Goal: Information Seeking & Learning: Learn about a topic

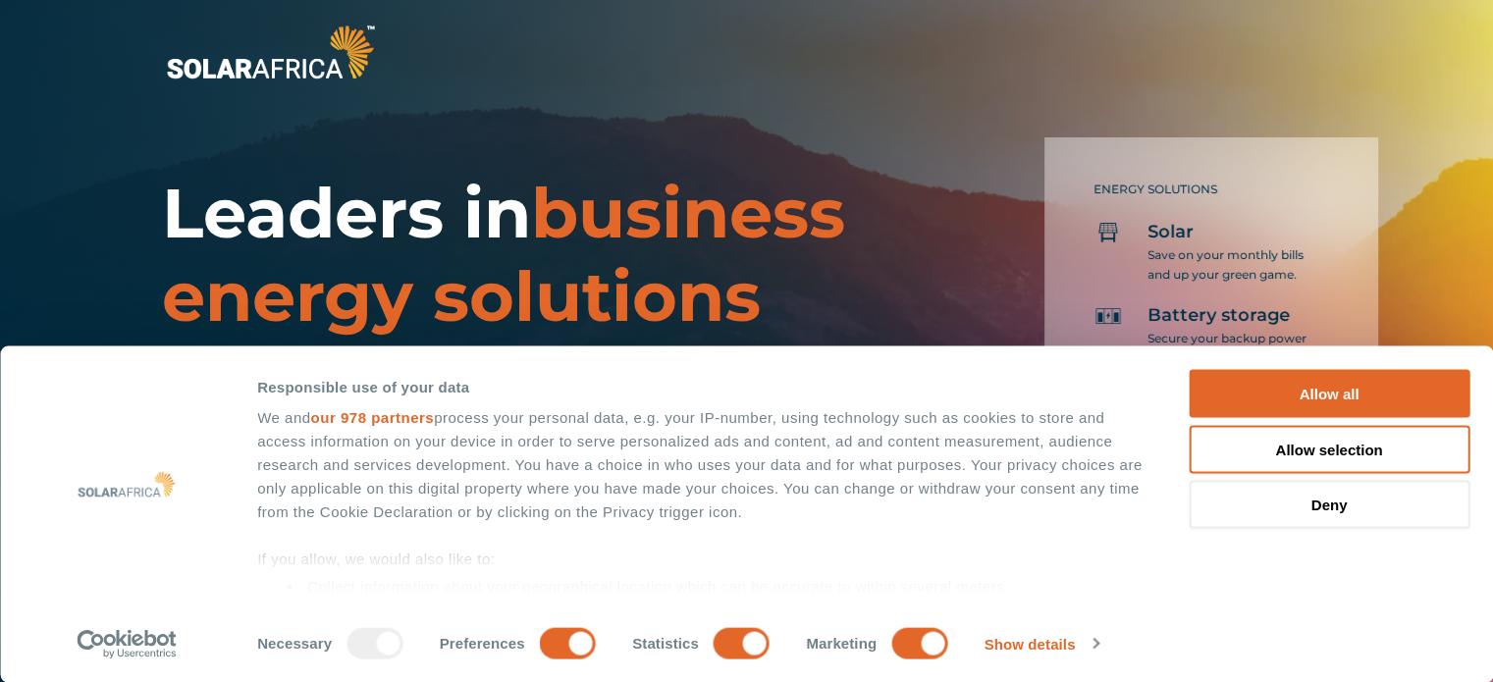
drag, startPoint x: 1325, startPoint y: 411, endPoint x: 1378, endPoint y: 349, distance: 82.2
click at [1378, 349] on div "Consent Details Ad Settings About Responsible use of your data We and our 978 p…" at bounding box center [746, 515] width 1493 height 337
click at [1338, 509] on button "Deny" at bounding box center [1329, 505] width 281 height 48
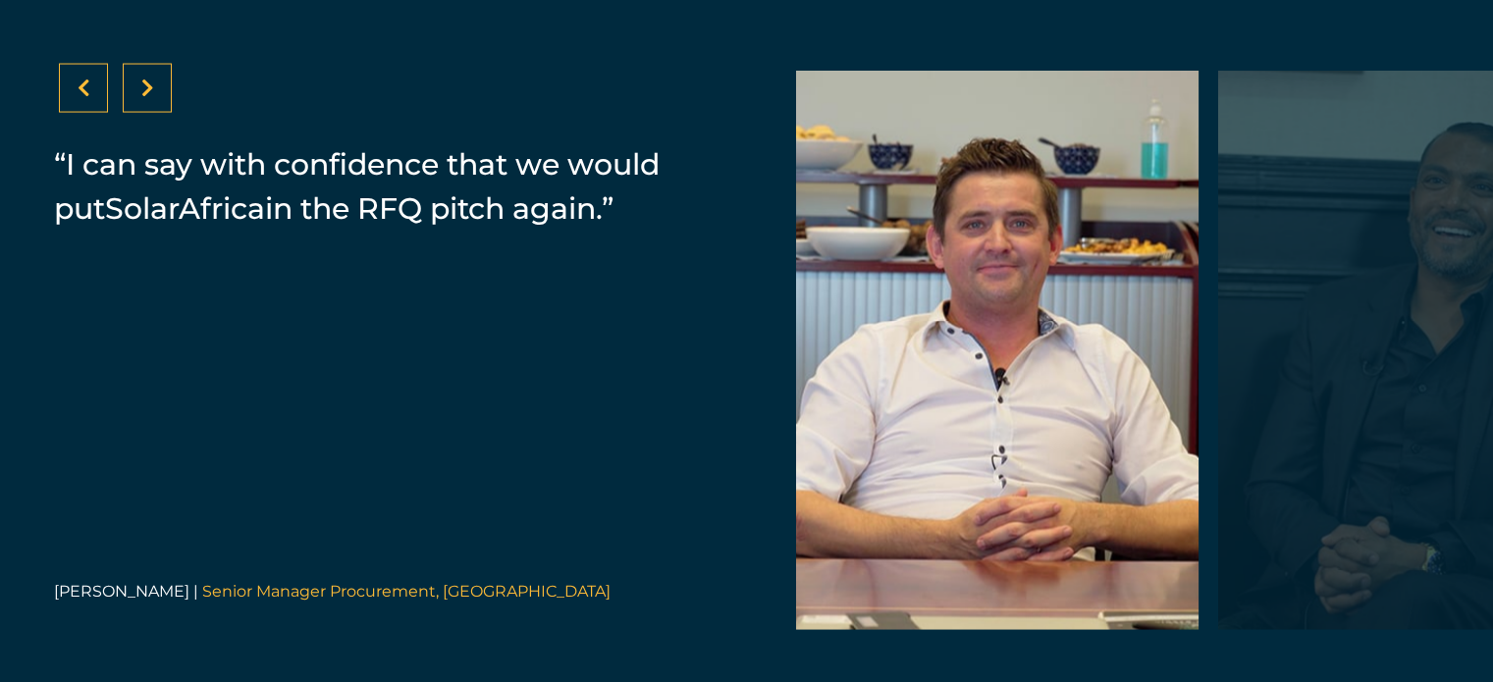
scroll to position [4012, 0]
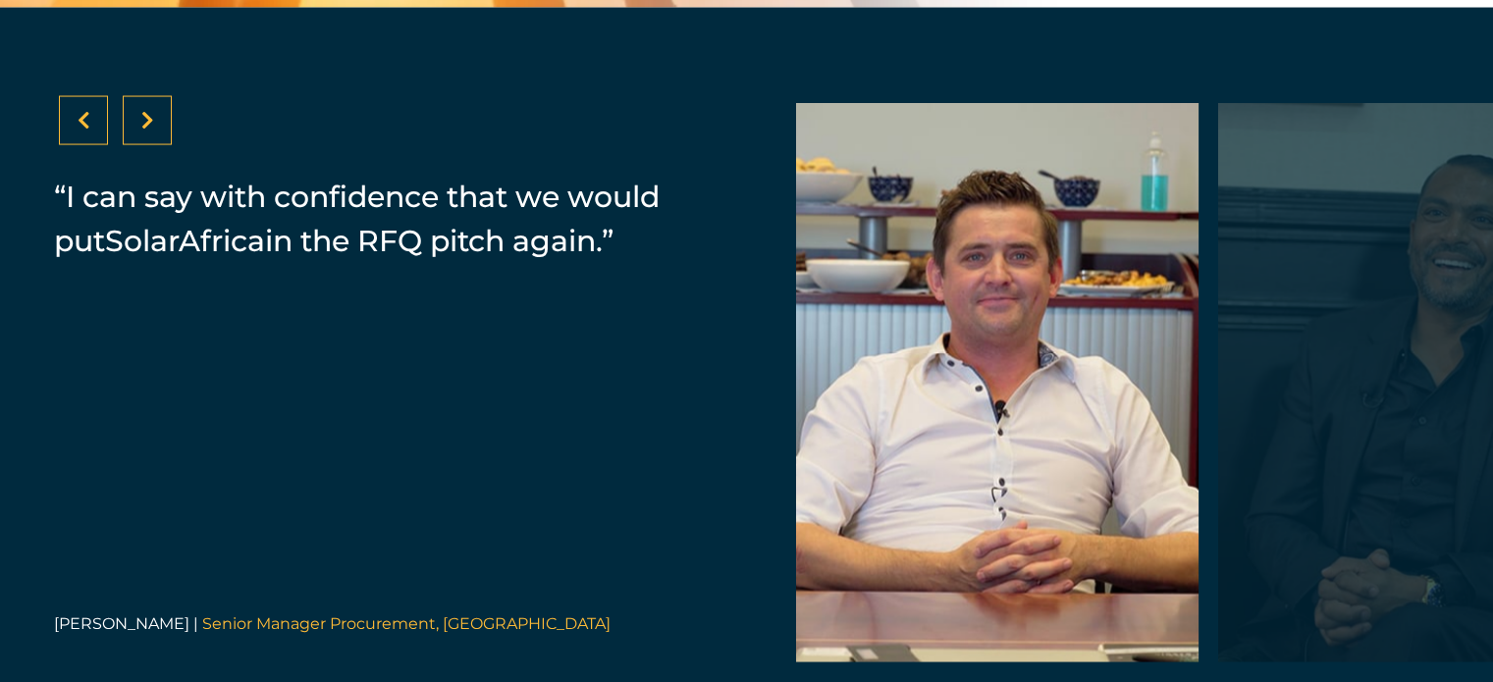
click at [156, 134] on div at bounding box center [147, 120] width 49 height 49
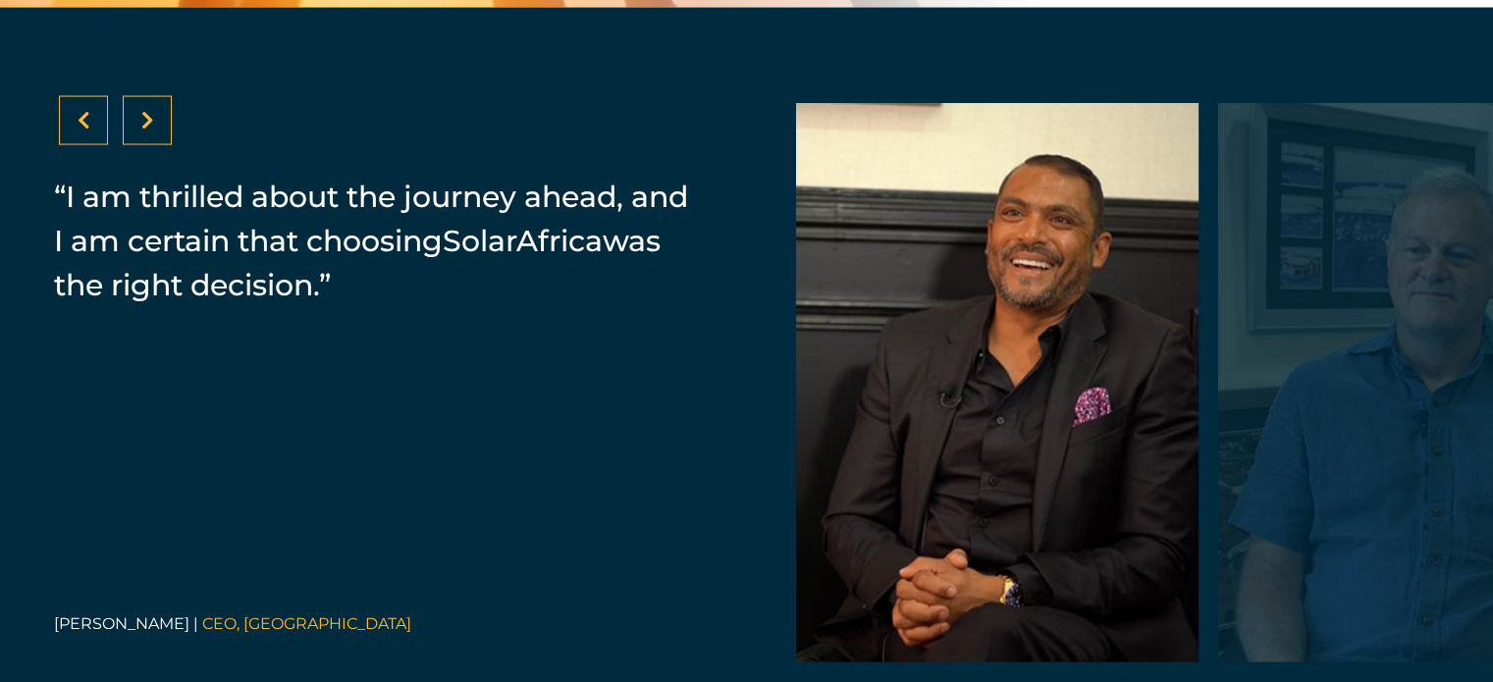
click at [156, 134] on div at bounding box center [147, 120] width 49 height 49
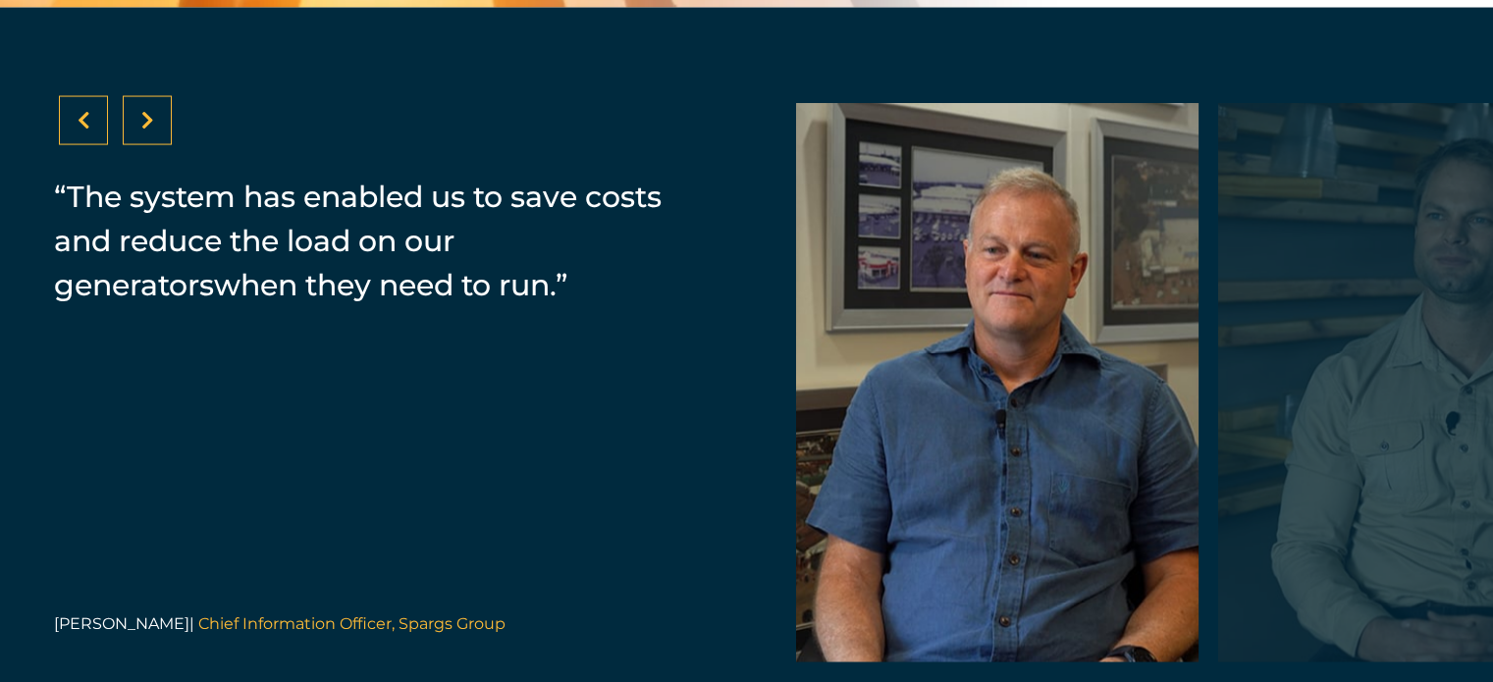
click at [86, 131] on icon at bounding box center [84, 121] width 13 height 20
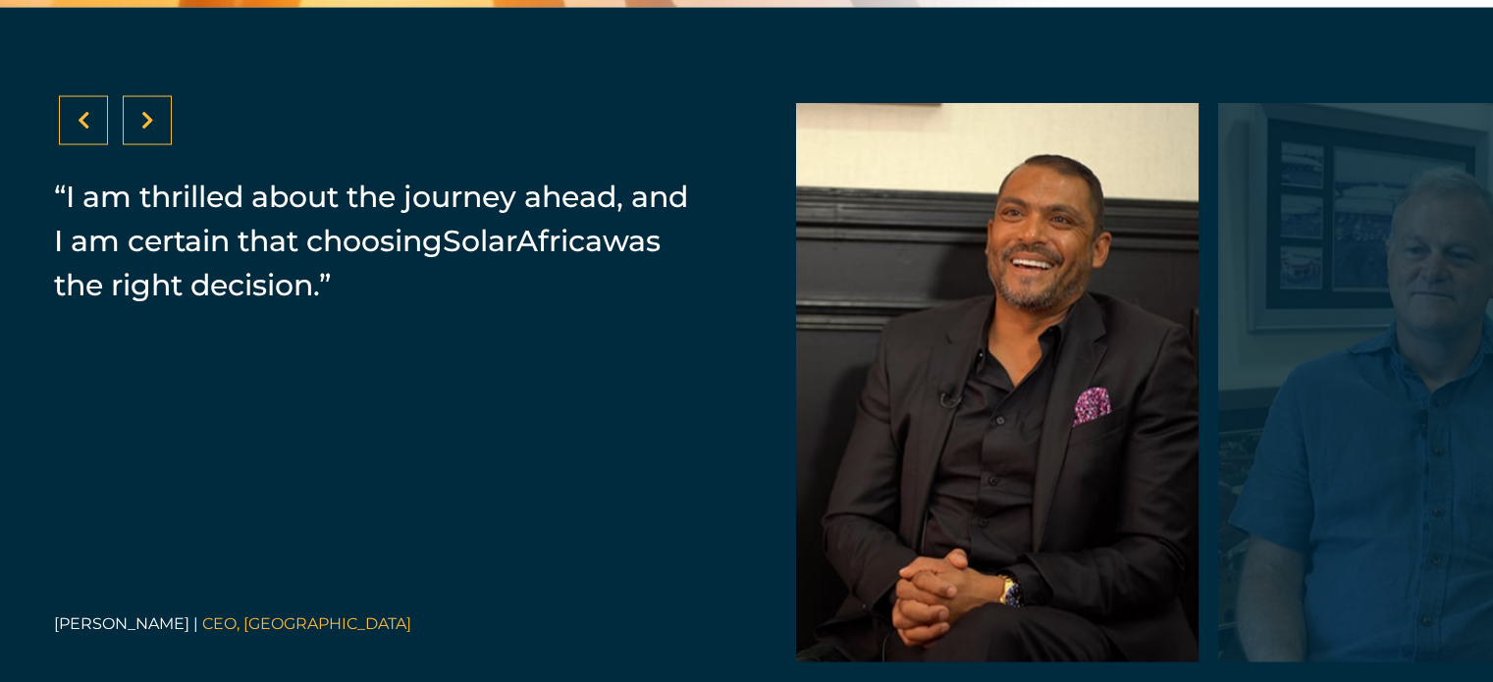
click at [154, 130] on div at bounding box center [147, 120] width 49 height 49
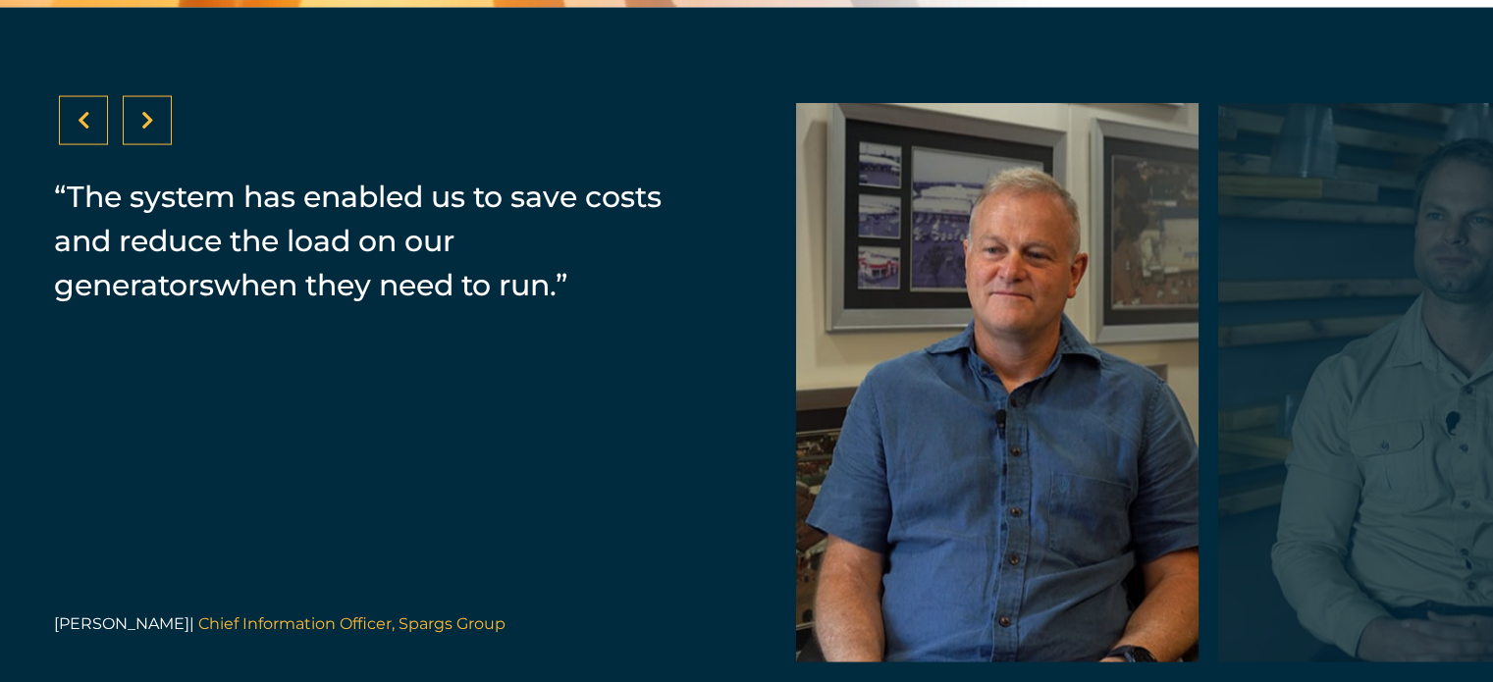
click at [154, 130] on div at bounding box center [147, 120] width 49 height 49
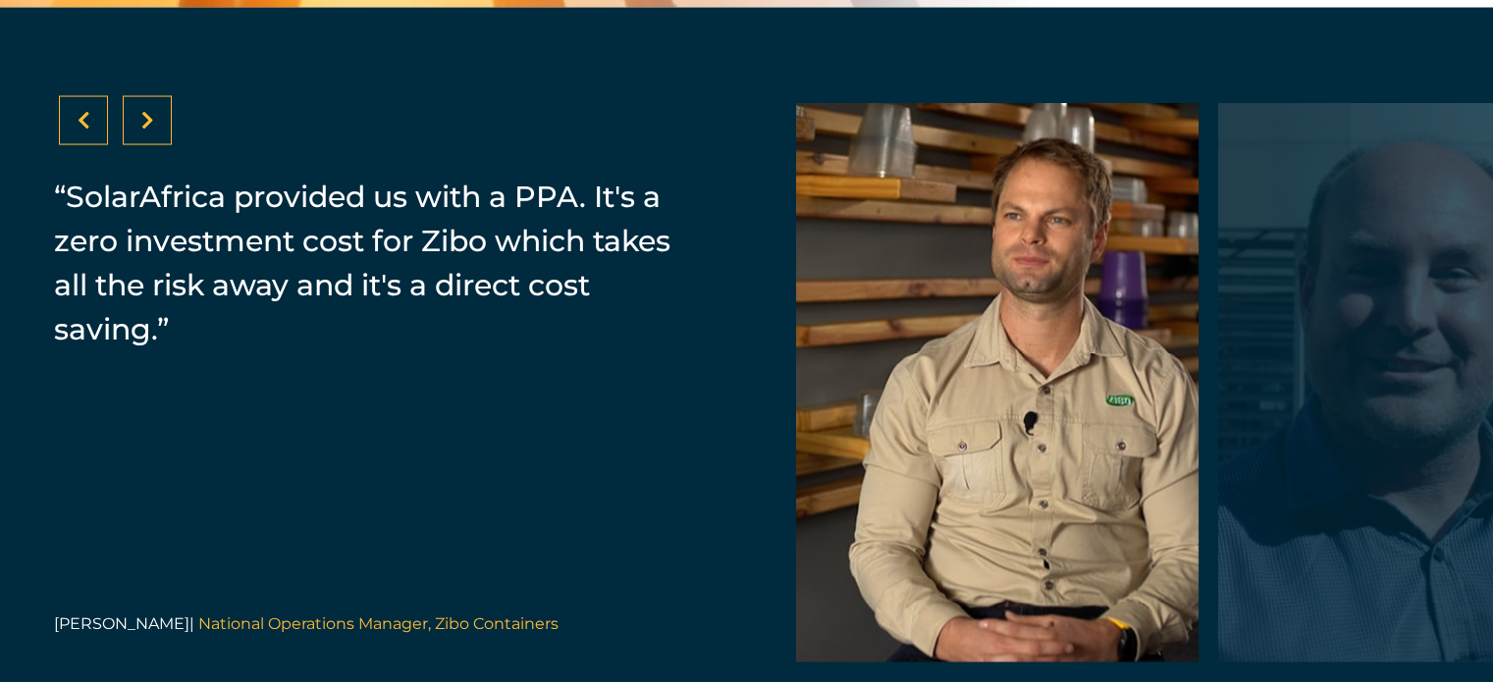
click at [154, 130] on div at bounding box center [147, 120] width 49 height 49
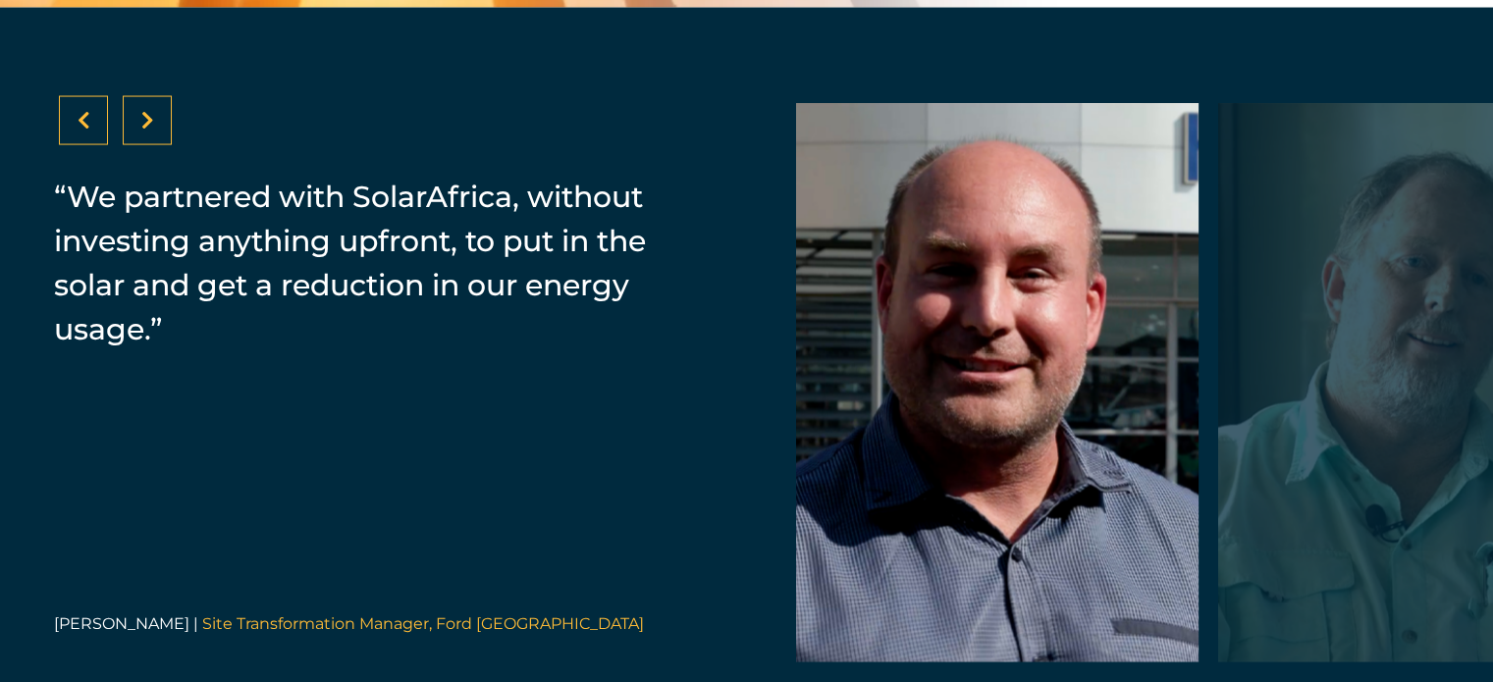
click at [89, 129] on icon at bounding box center [84, 121] width 13 height 20
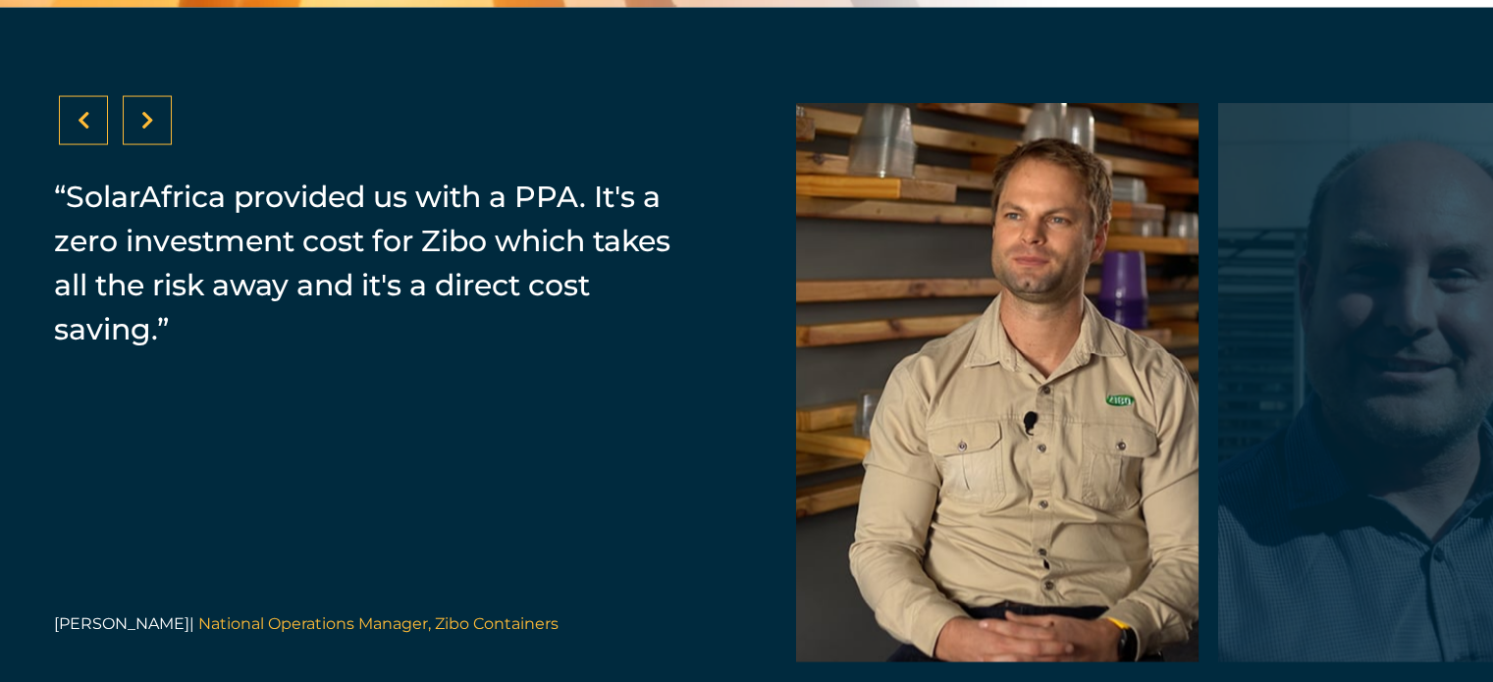
click at [156, 131] on div at bounding box center [147, 120] width 49 height 49
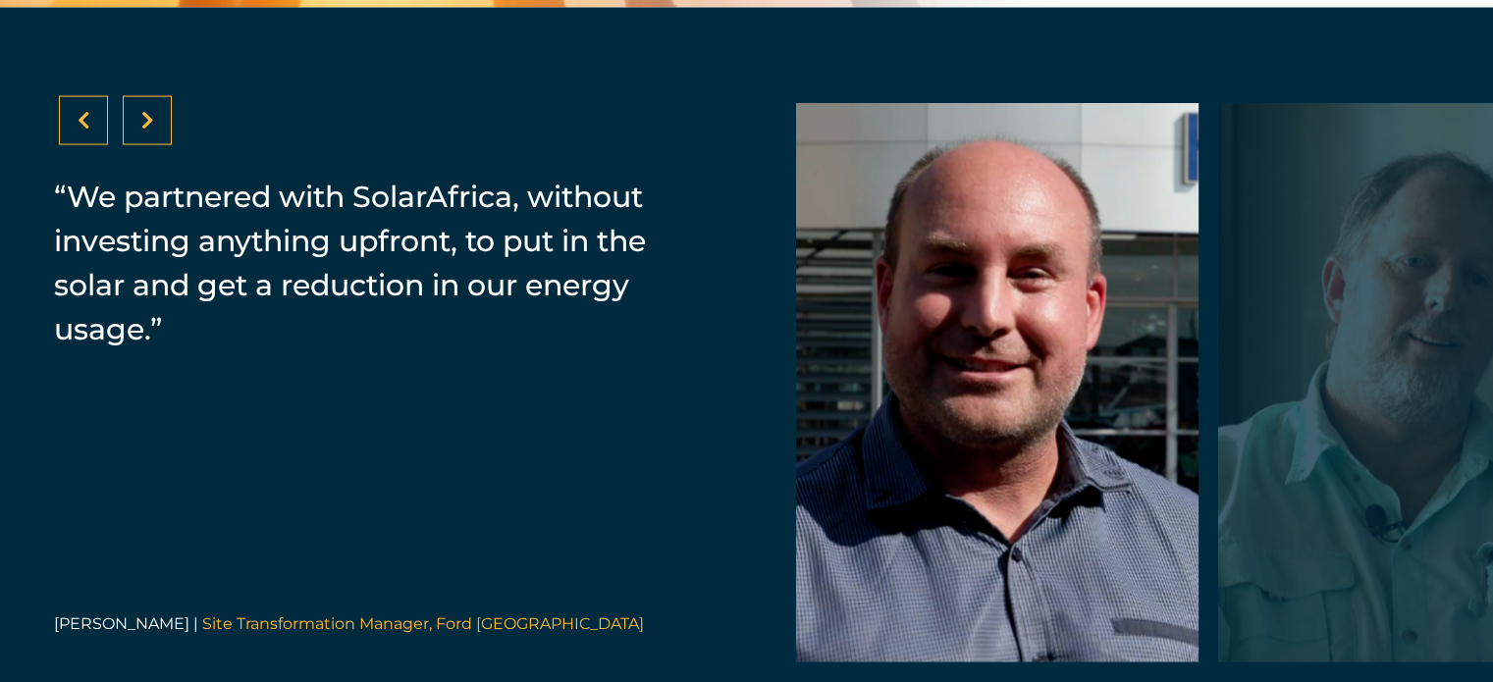
click at [156, 131] on div at bounding box center [147, 120] width 49 height 49
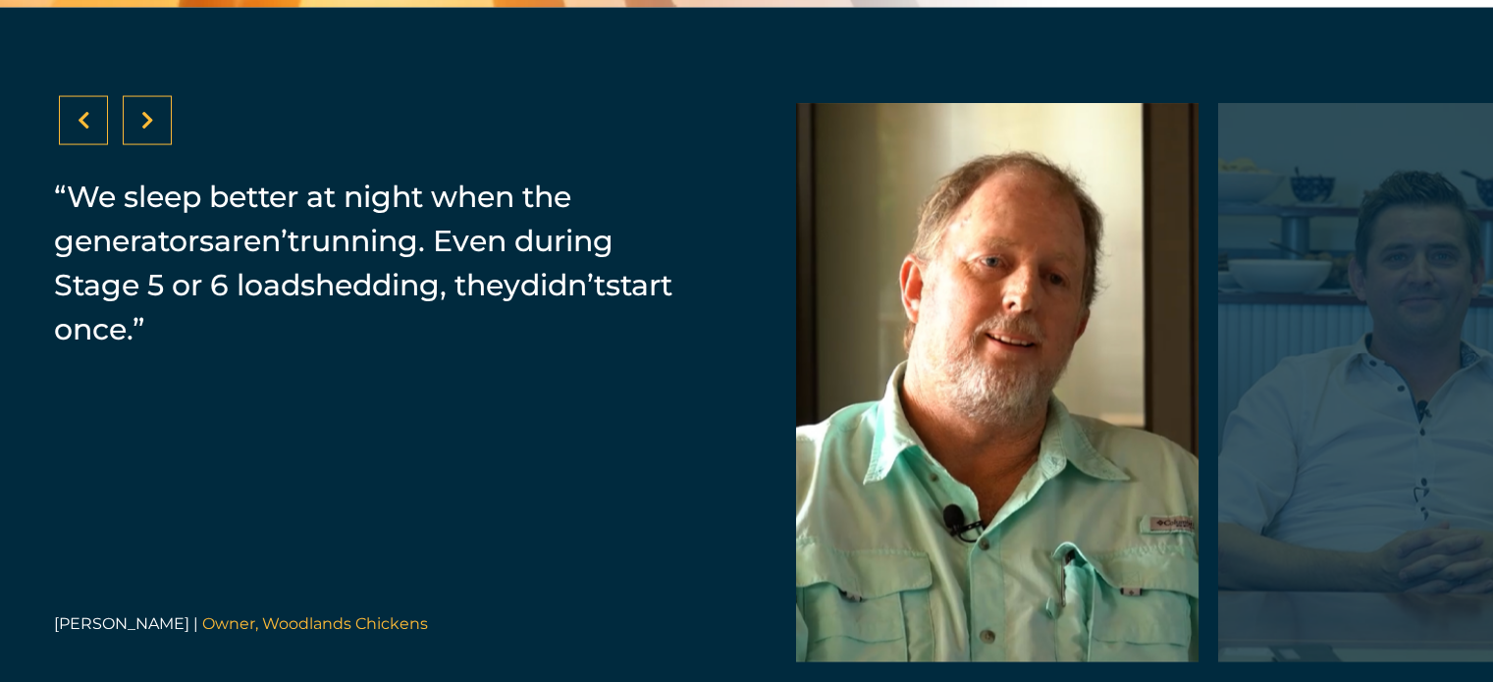
click at [156, 131] on div at bounding box center [147, 120] width 49 height 49
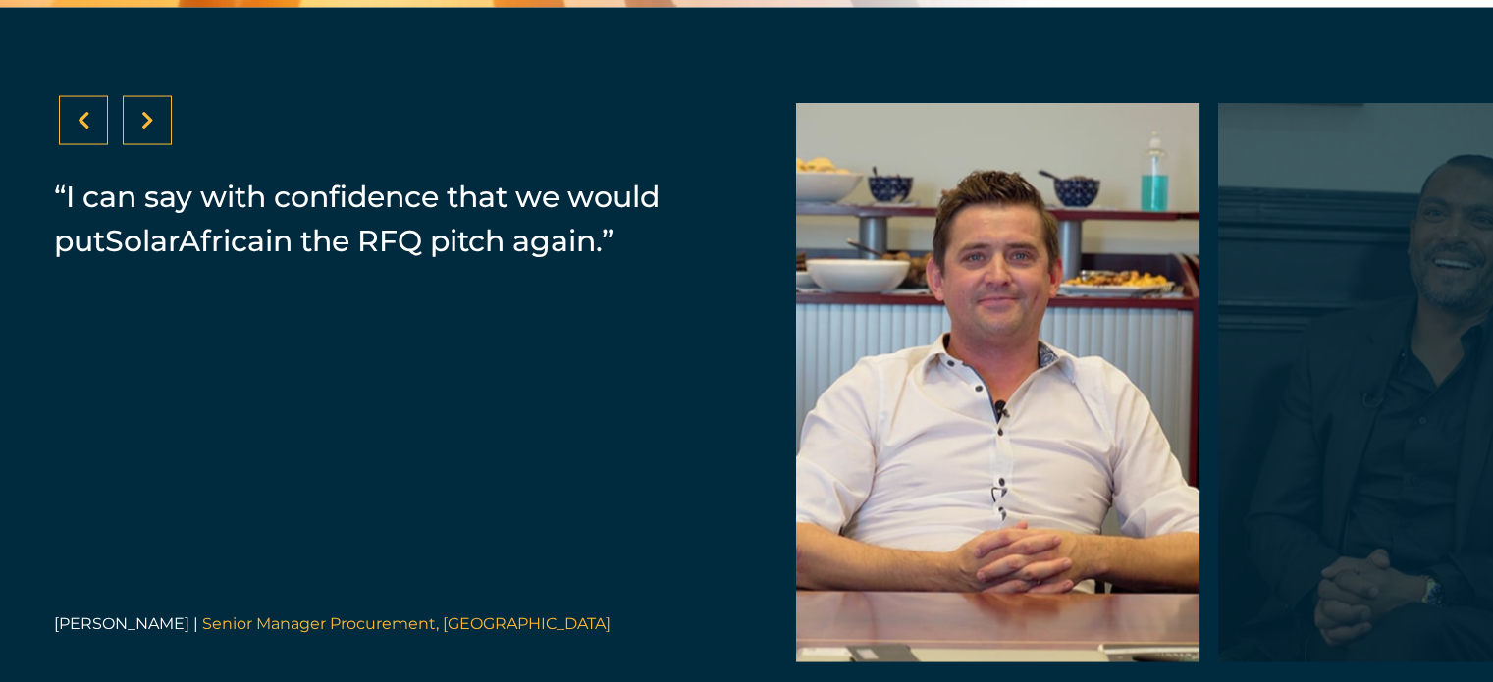
click at [156, 131] on div at bounding box center [147, 120] width 49 height 49
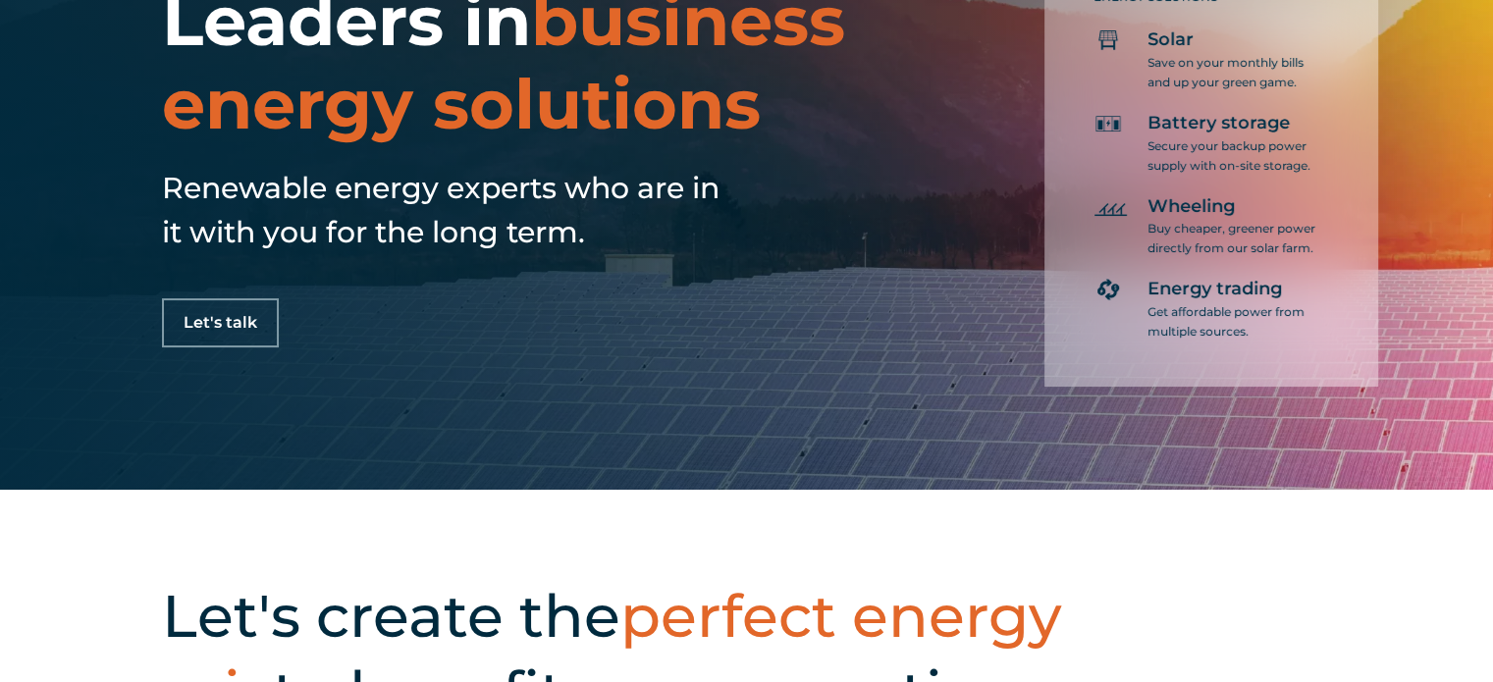
scroll to position [0, 0]
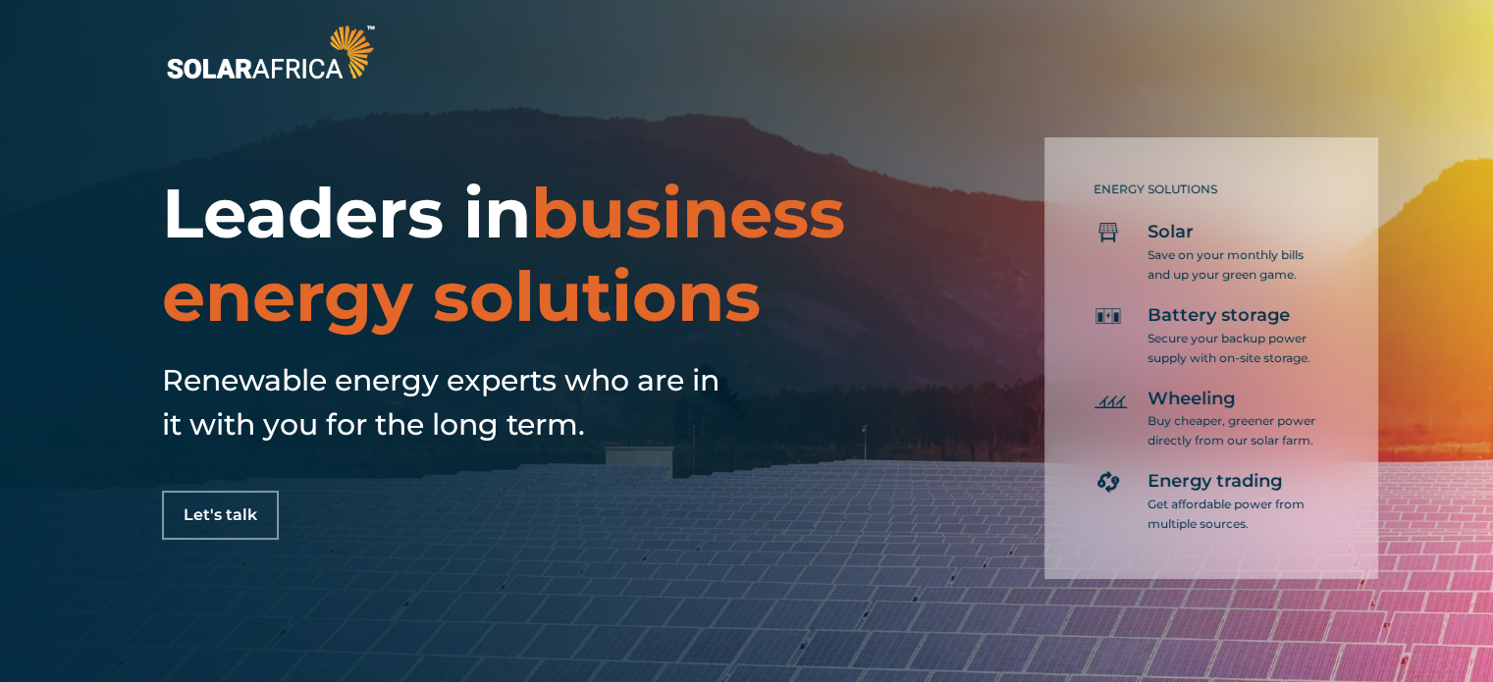
click at [1182, 412] on p "Buy cheaper, greener power directly from our solar farm." at bounding box center [1234, 430] width 172 height 39
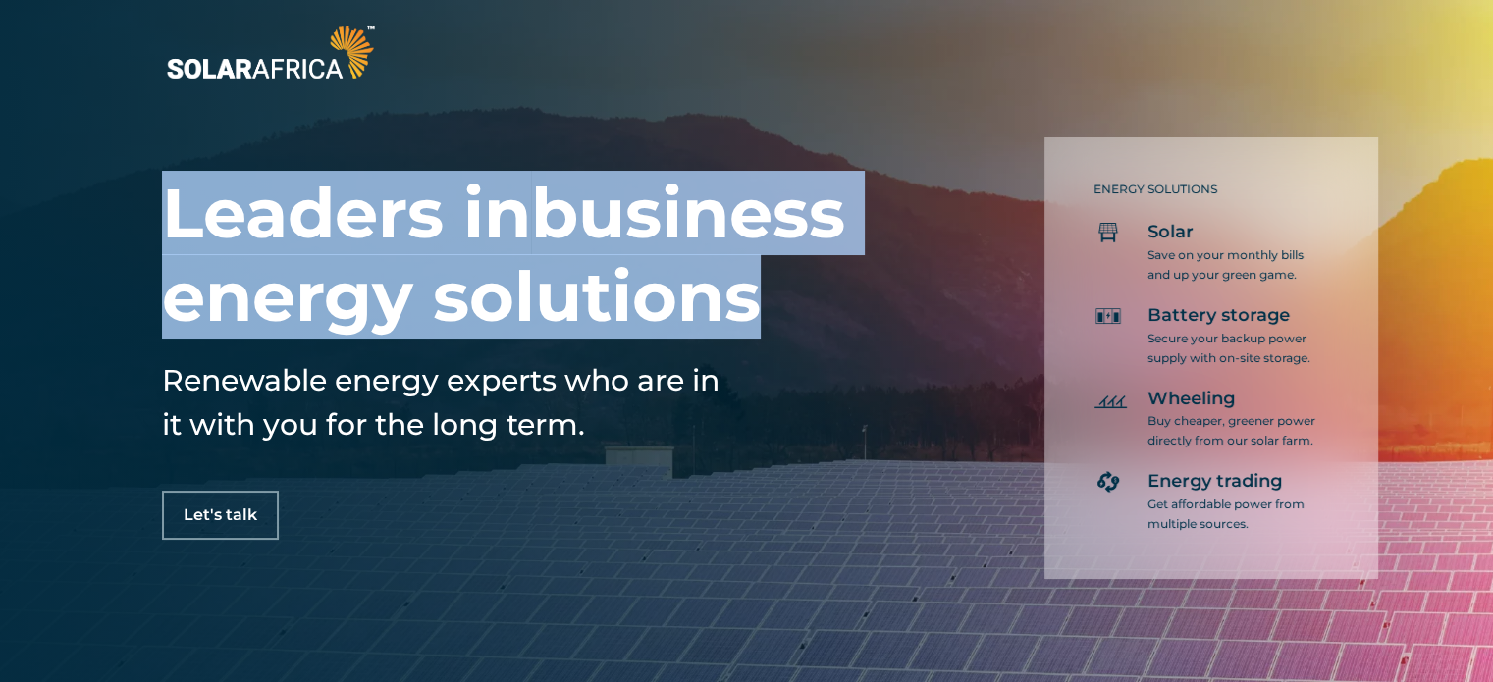
drag, startPoint x: 181, startPoint y: 215, endPoint x: 800, endPoint y: 326, distance: 629.4
click at [800, 326] on h1 "Leaders in business energy solutions" at bounding box center [518, 255] width 713 height 167
drag, startPoint x: 759, startPoint y: 310, endPoint x: 107, endPoint y: 253, distance: 654.4
click at [107, 253] on div "Leaders in business energy solutions Renewable energy experts who are in it wit…" at bounding box center [746, 341] width 1493 height 682
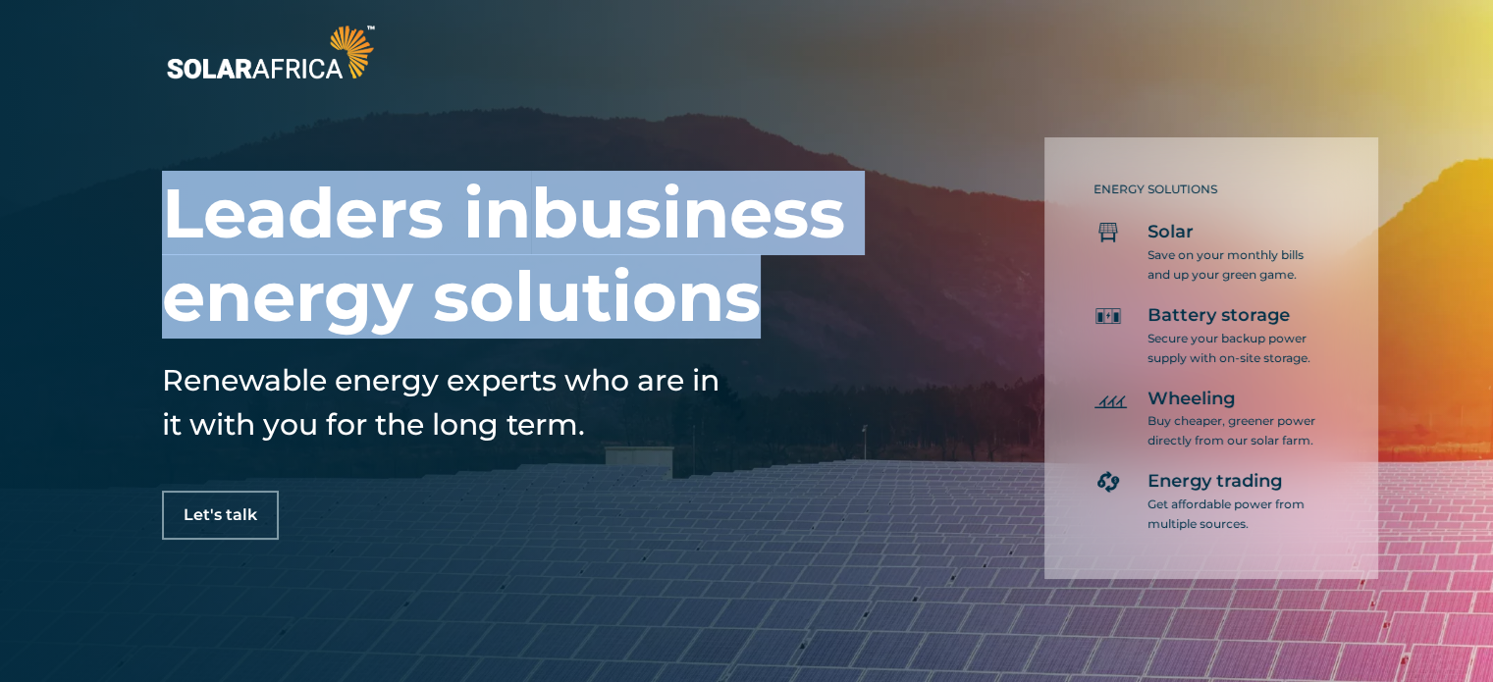
click at [547, 273] on span "business energy solutions" at bounding box center [503, 255] width 683 height 168
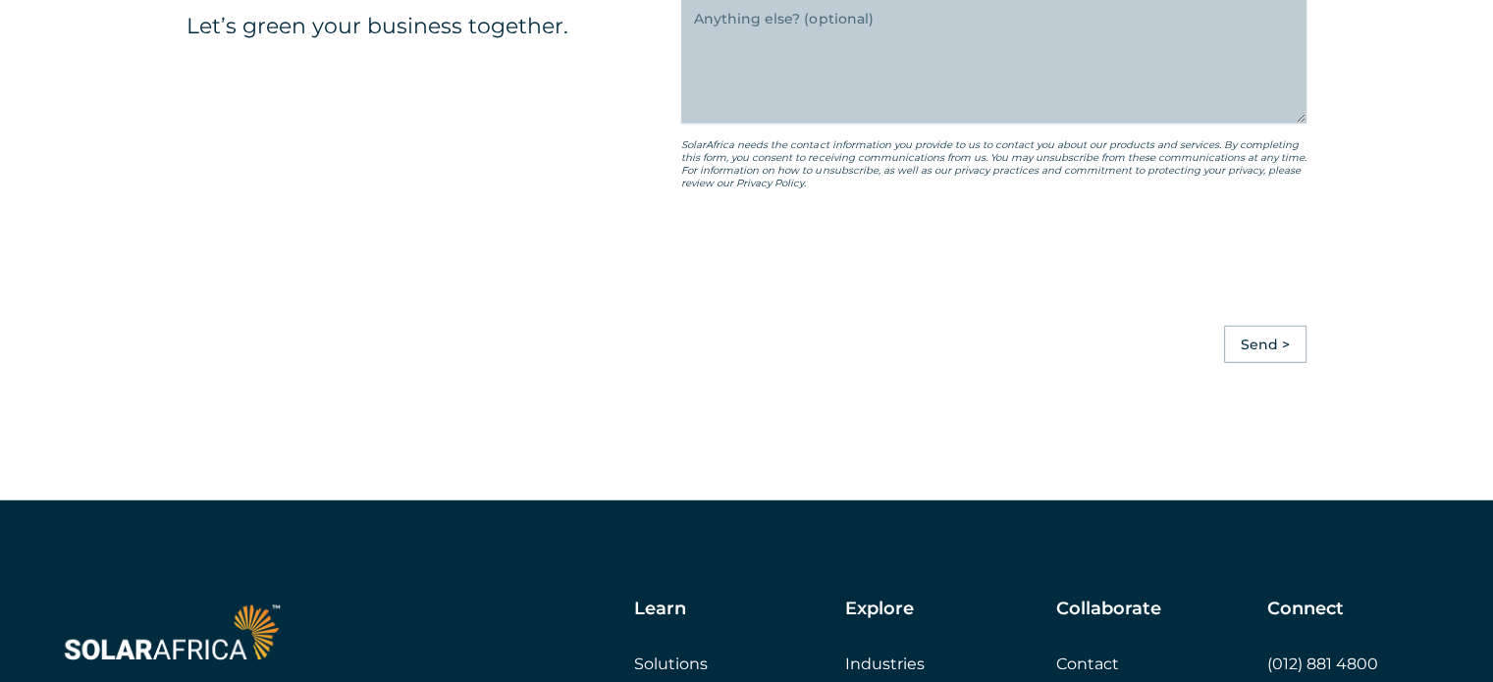
scroll to position [5643, 0]
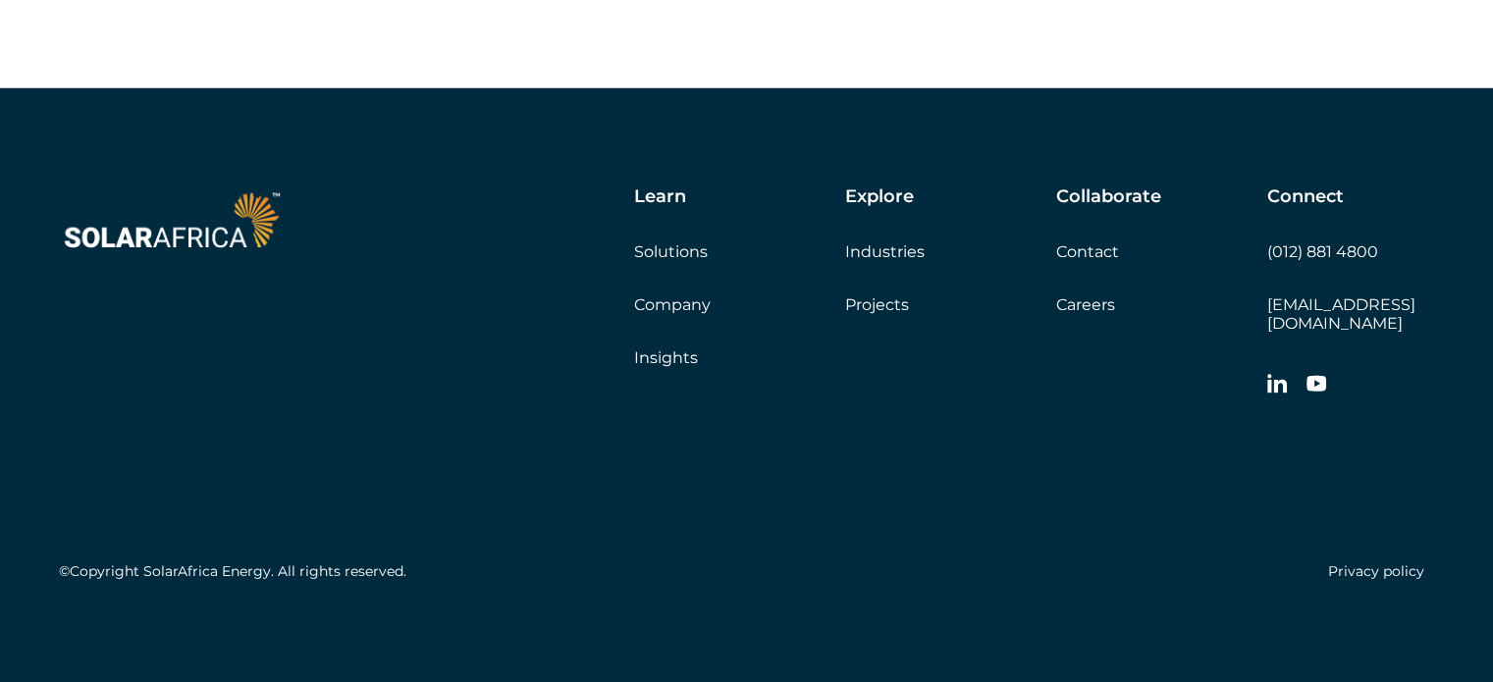
click at [667, 314] on link "Company" at bounding box center [672, 305] width 77 height 19
